Goal: Find specific page/section: Find specific page/section

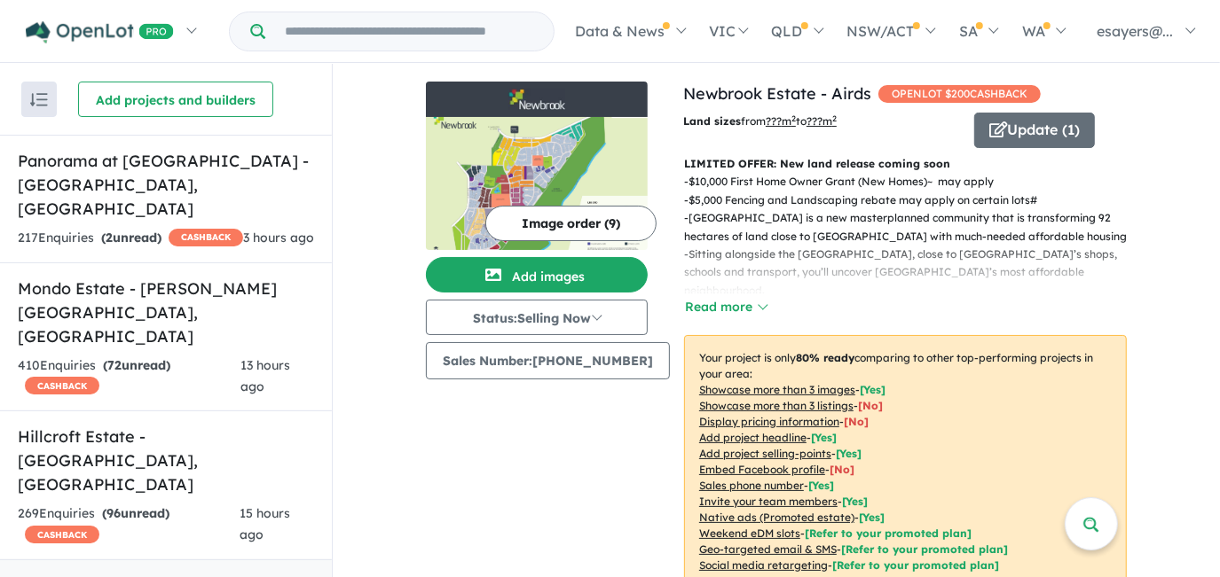
scroll to position [640, 0]
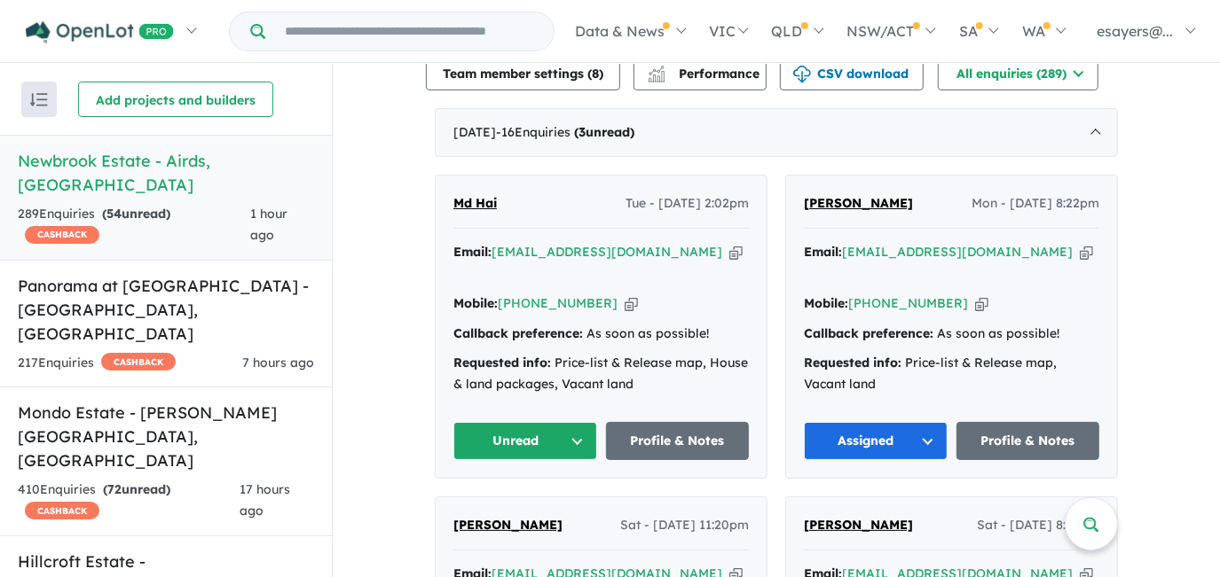
scroll to position [640, 0]
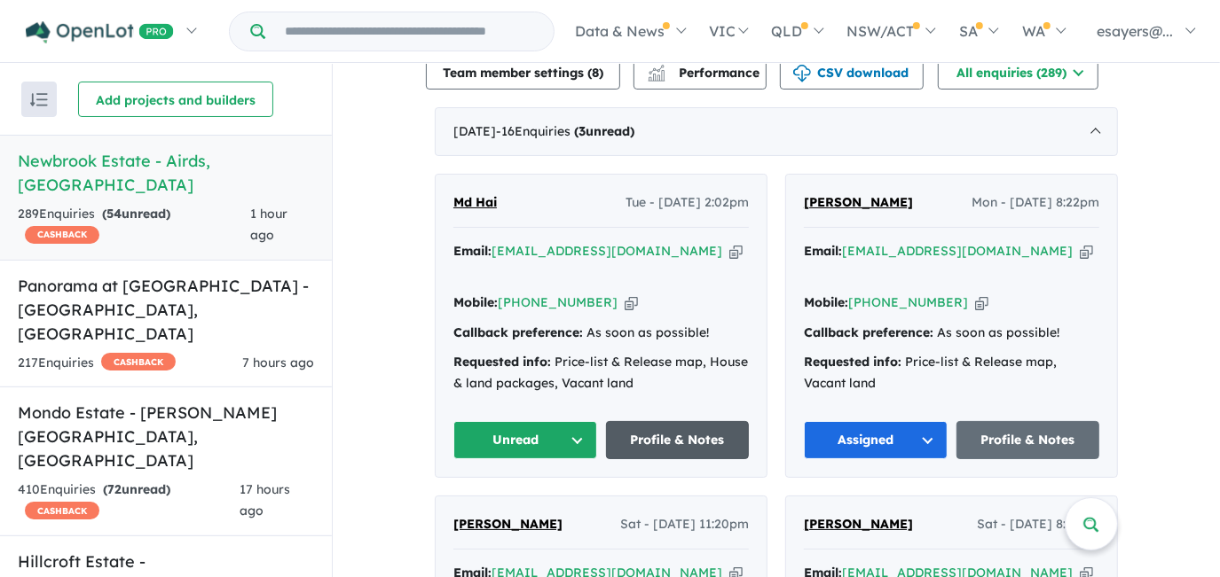
click at [633, 456] on link "Profile & Notes" at bounding box center [678, 440] width 144 height 38
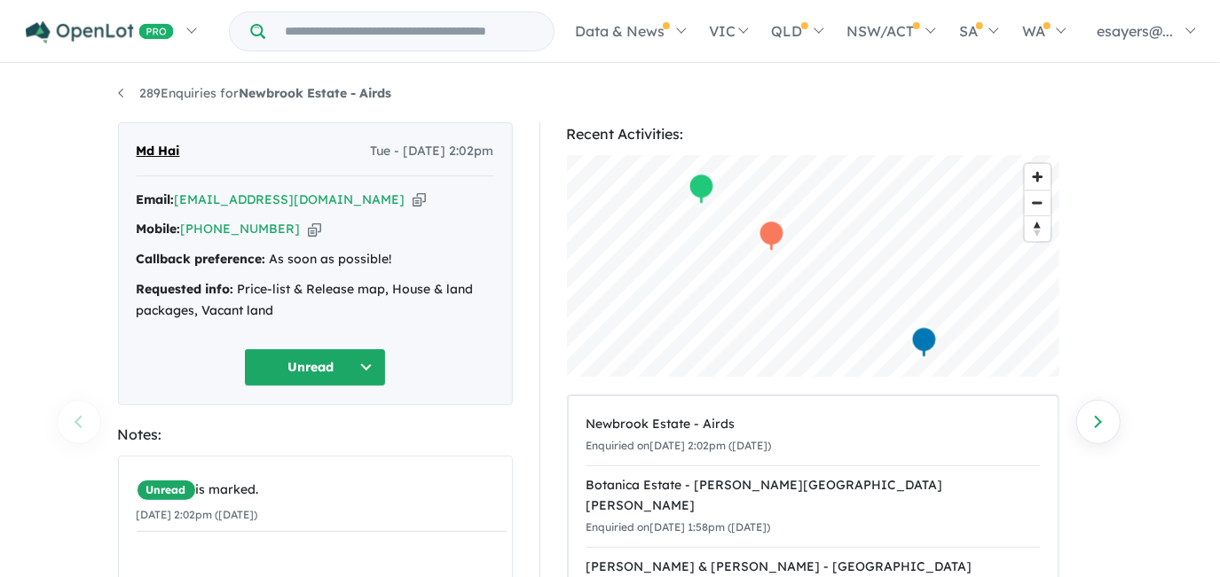
click at [412, 197] on icon "button" at bounding box center [418, 200] width 13 height 19
click at [412, 199] on icon "button" at bounding box center [418, 200] width 13 height 19
